Goal: Go to known website: Go to known website

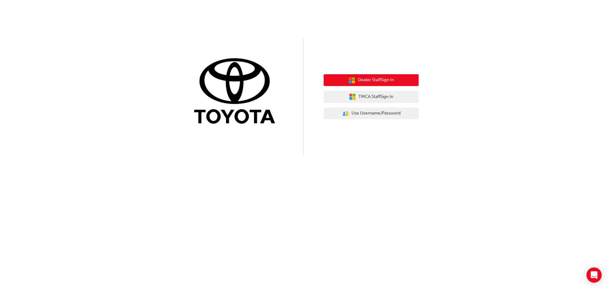
click at [376, 79] on span "Dealer Staff Sign In" at bounding box center [376, 79] width 36 height 7
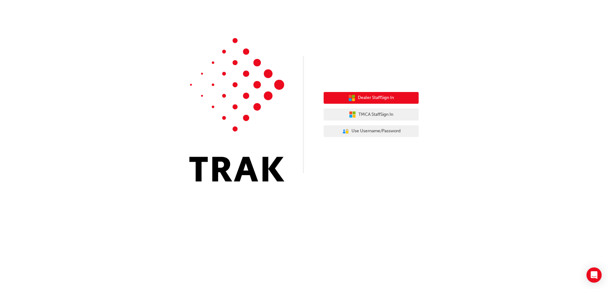
click at [383, 96] on span "Dealer Staff Sign In" at bounding box center [376, 97] width 36 height 7
